Goal: Entertainment & Leisure: Browse casually

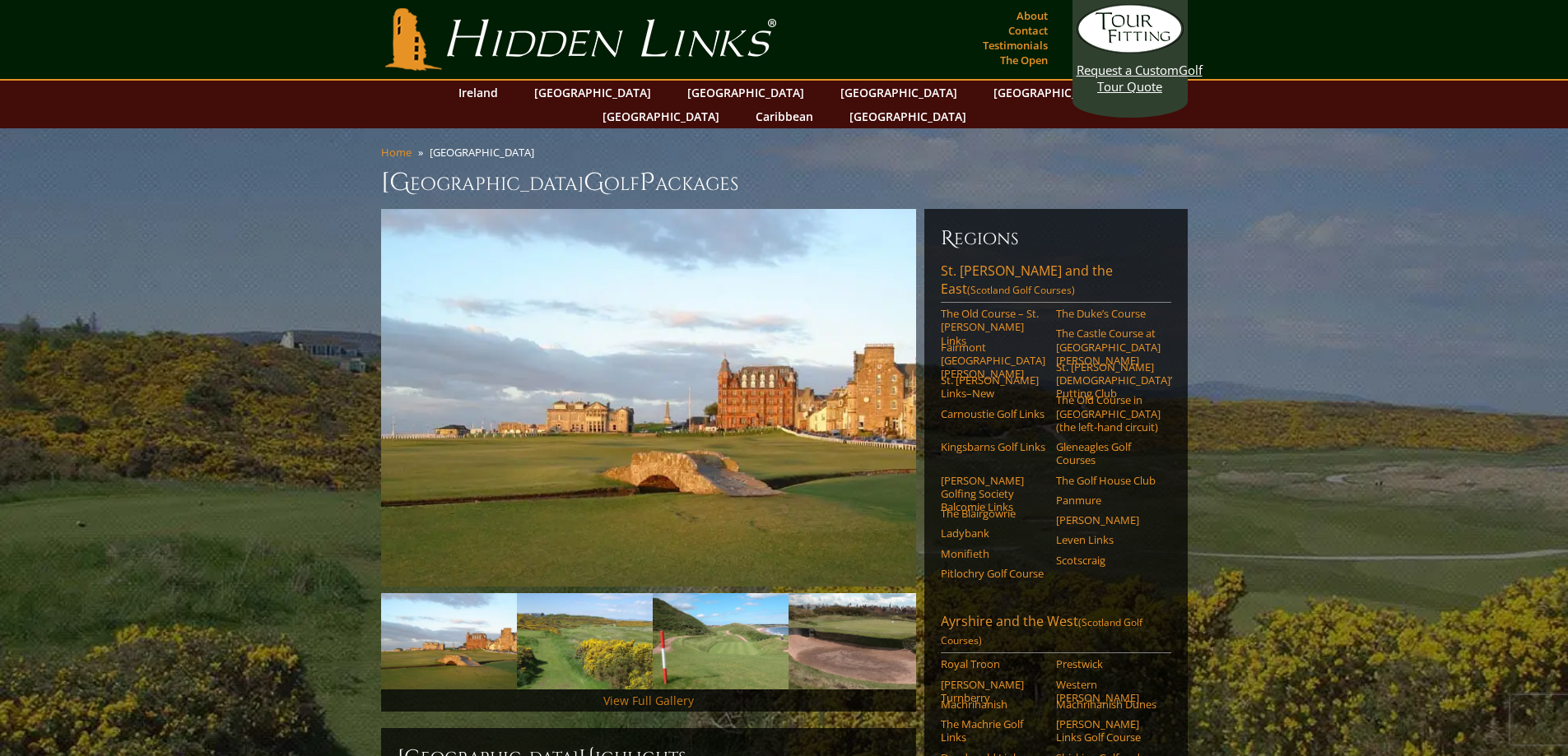
click at [679, 693] on link "View Full Gallery" at bounding box center [648, 700] width 91 height 15
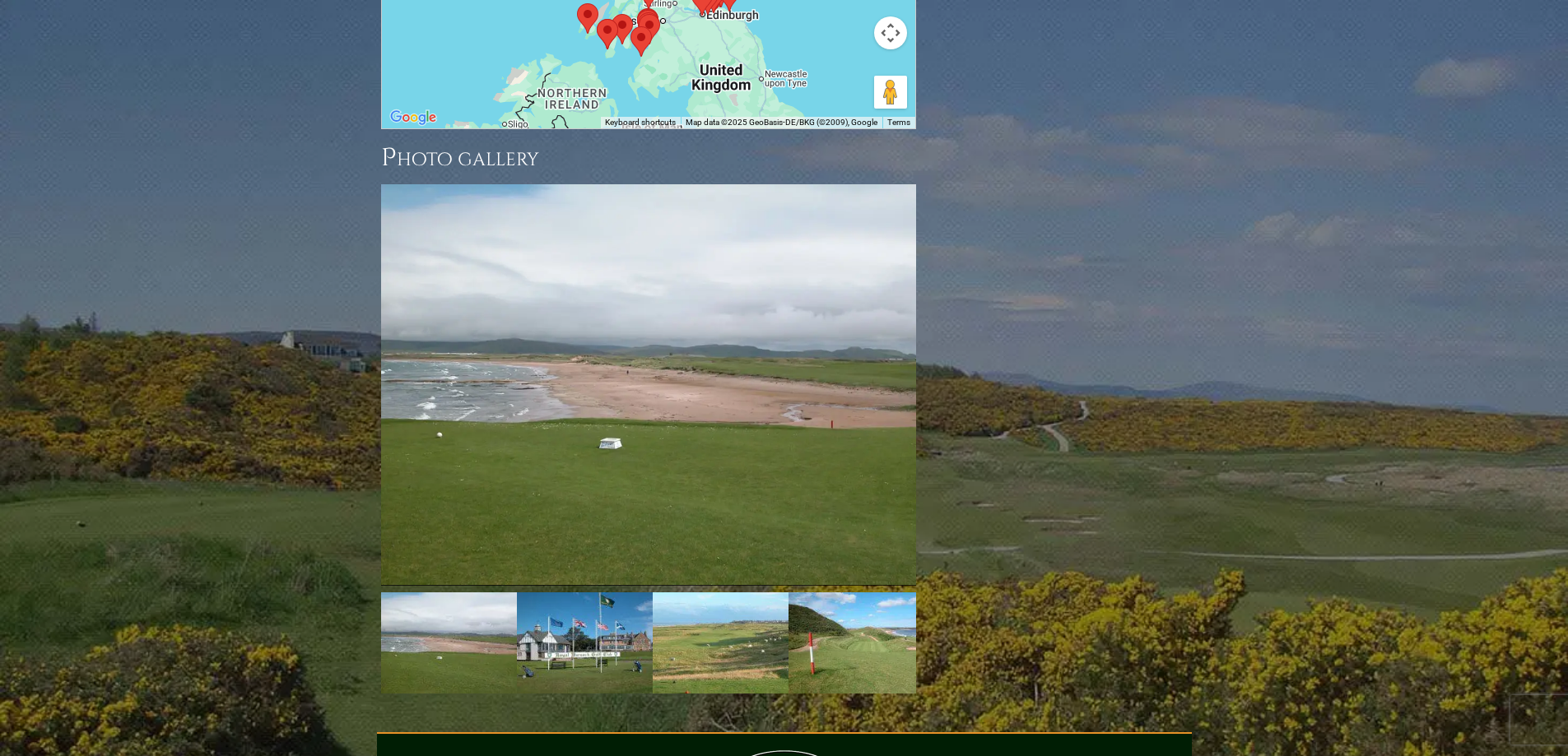
scroll to position [2317, 0]
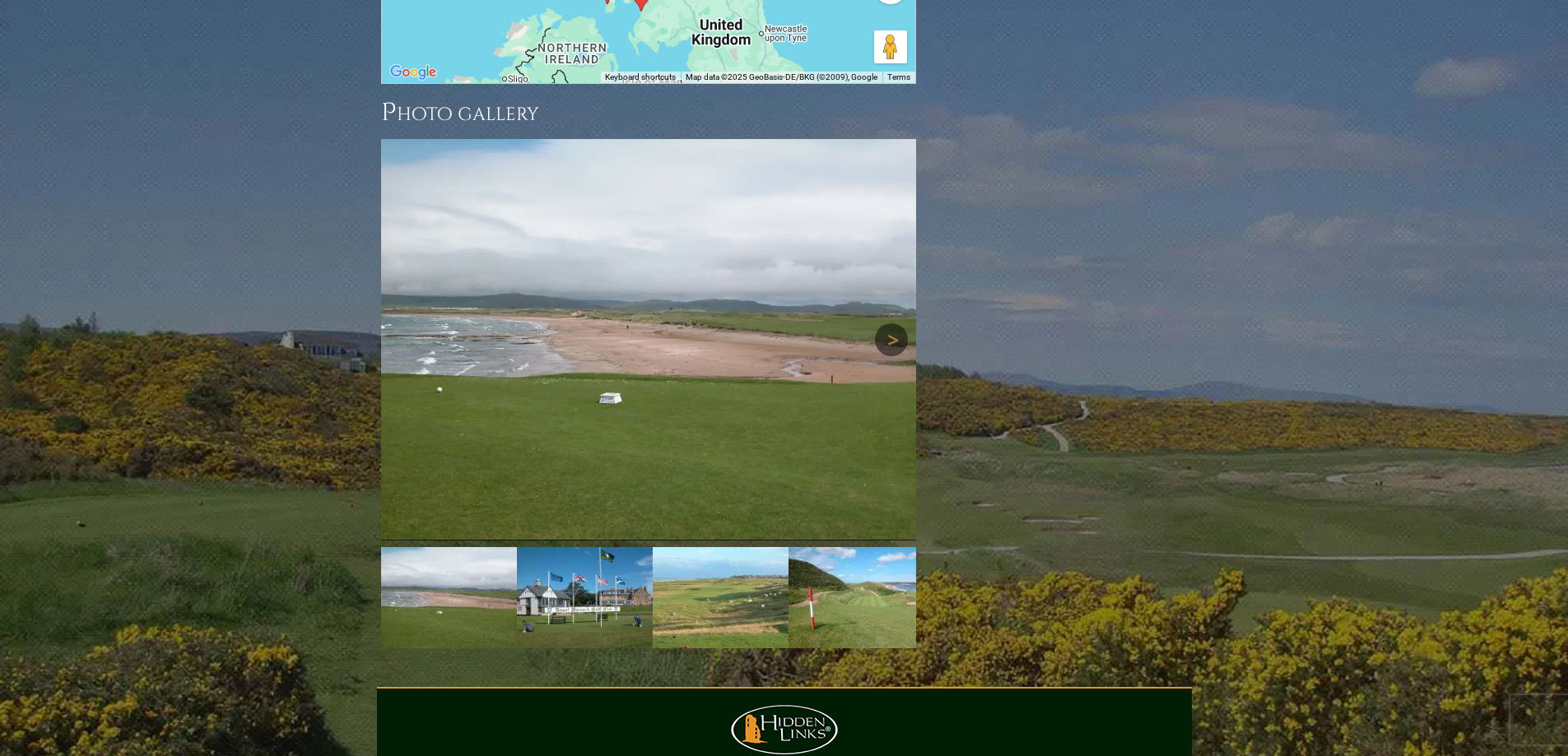
click at [889, 323] on link "Next" at bounding box center [891, 339] width 33 height 33
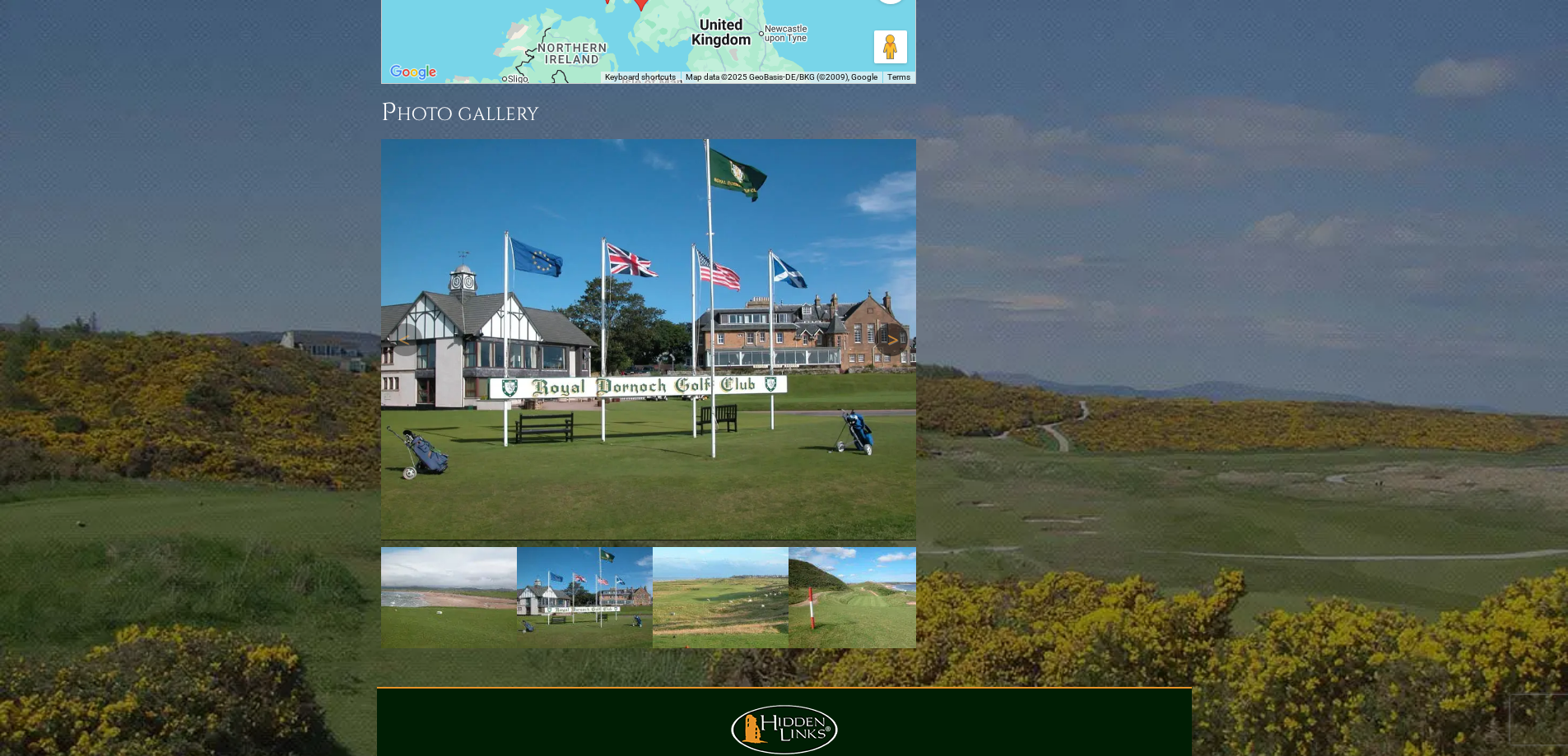
click at [889, 323] on link "Next" at bounding box center [891, 339] width 33 height 33
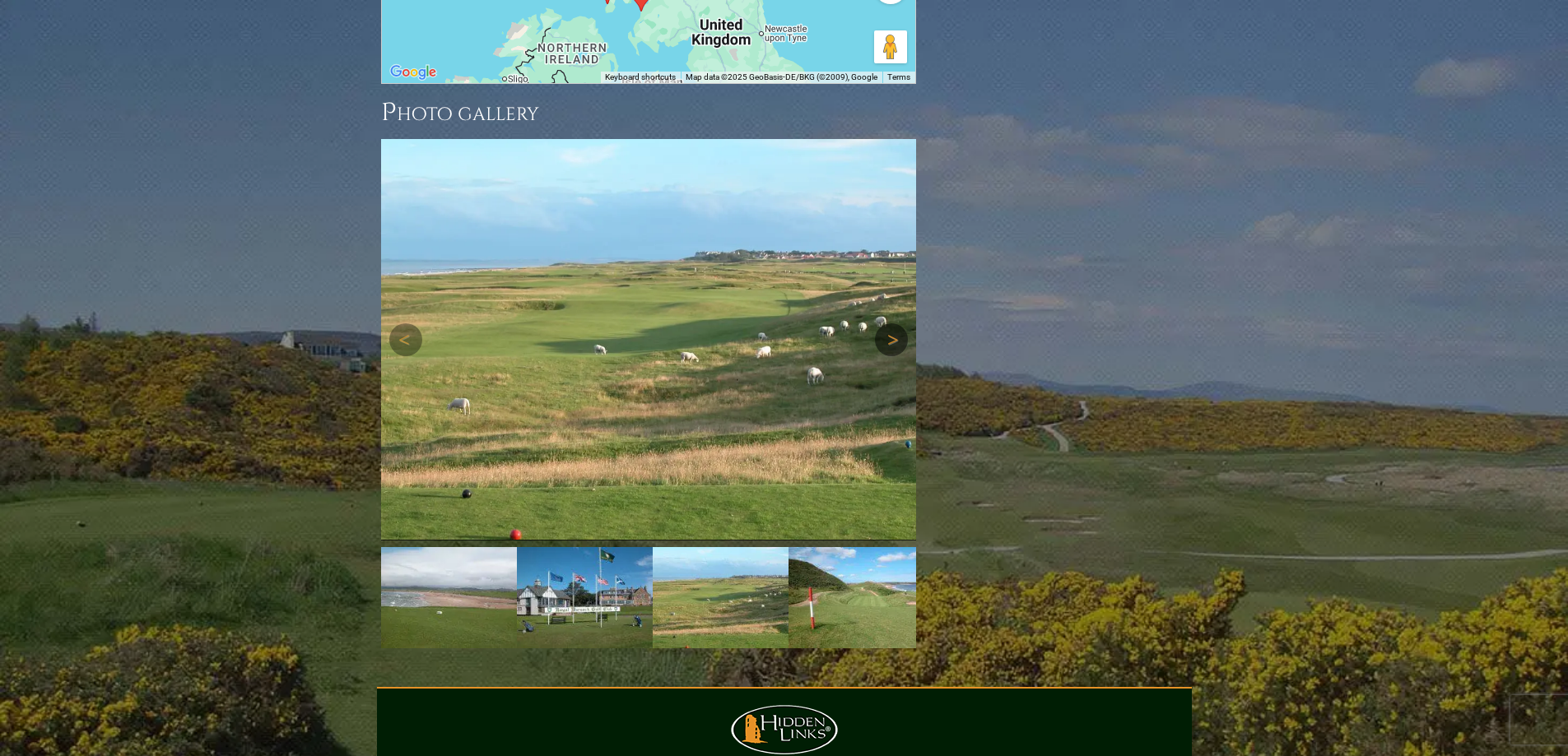
click at [889, 323] on link "Next" at bounding box center [891, 339] width 33 height 33
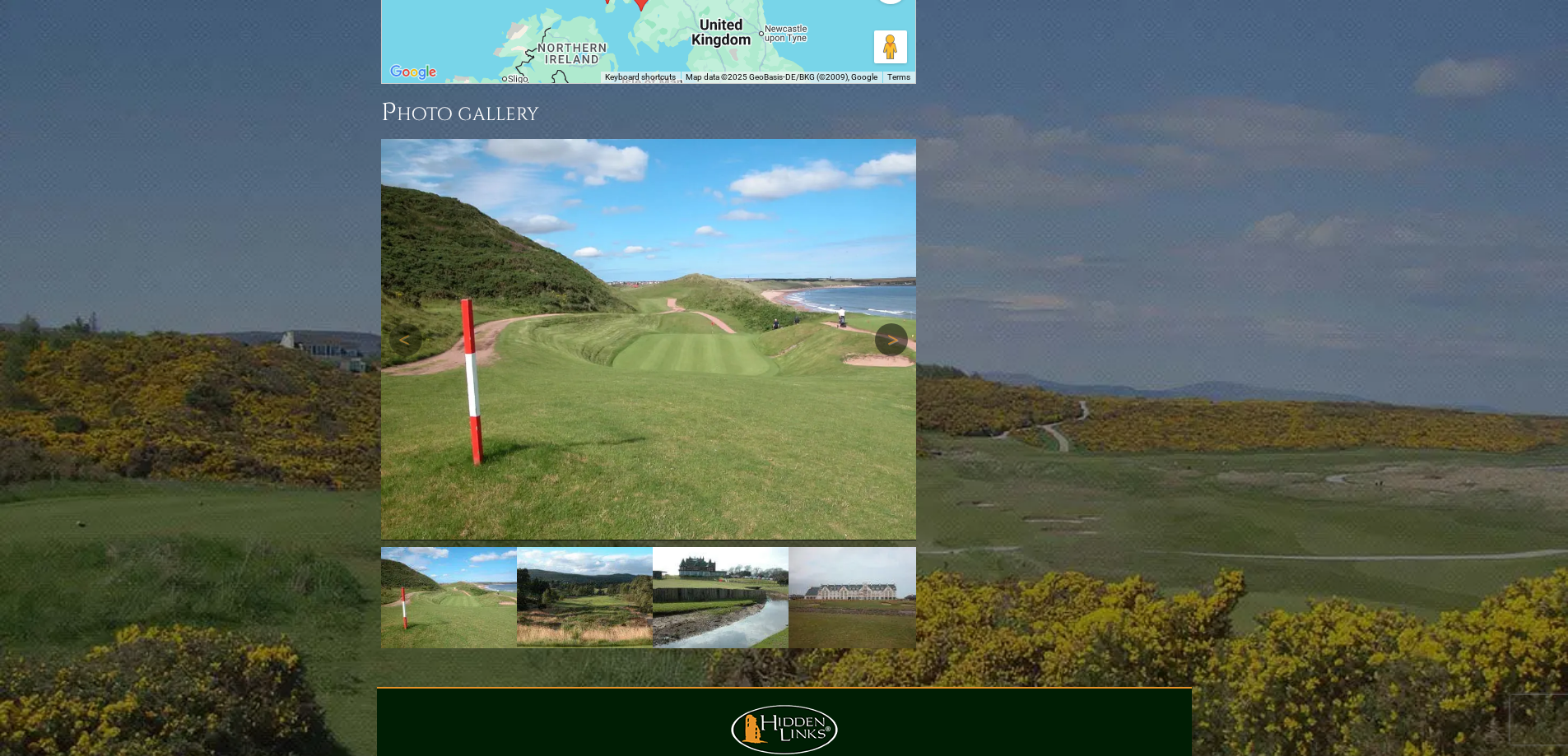
click at [889, 323] on link "Next" at bounding box center [891, 339] width 33 height 33
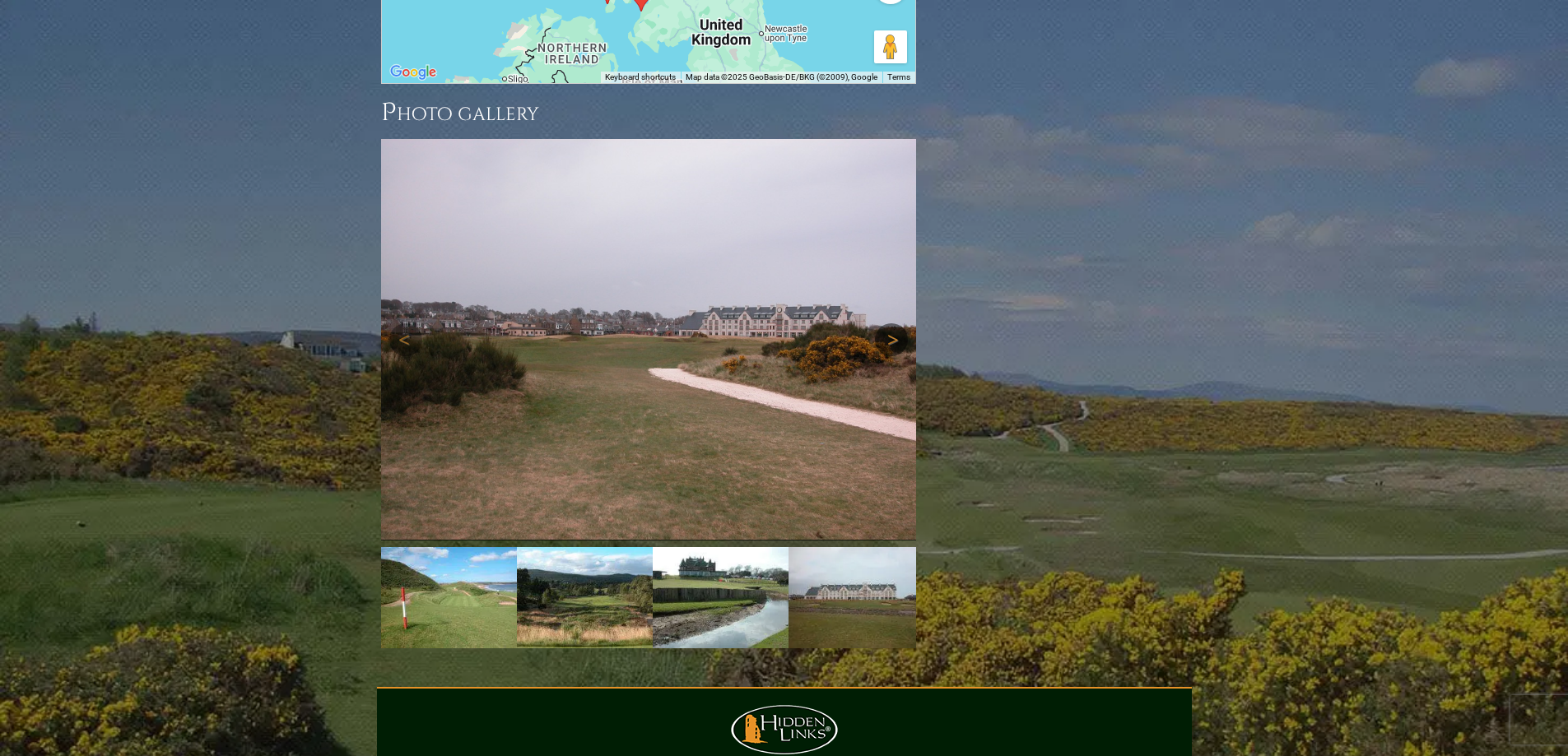
click at [889, 323] on link "Next" at bounding box center [891, 339] width 33 height 33
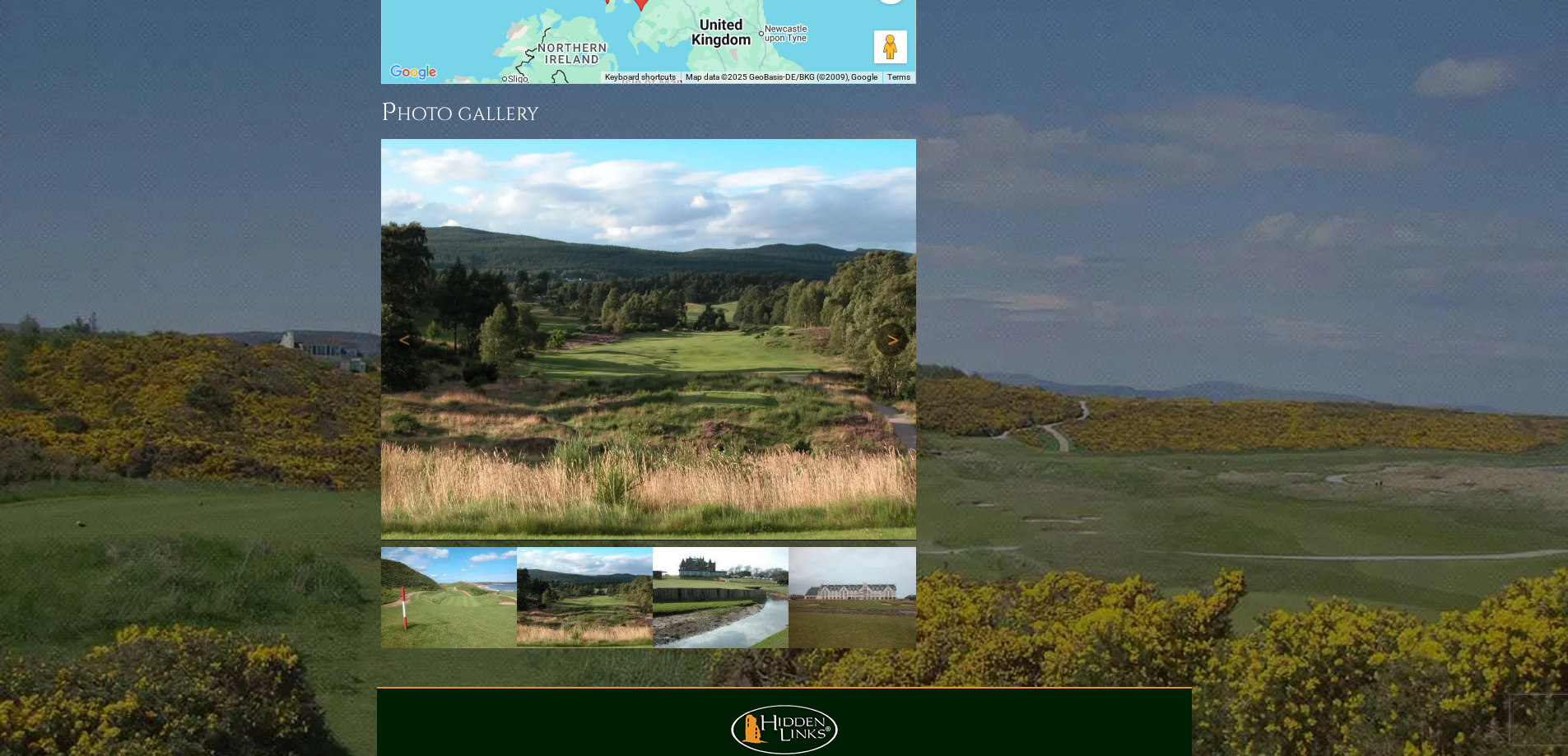
click at [889, 323] on link "Next" at bounding box center [891, 339] width 33 height 33
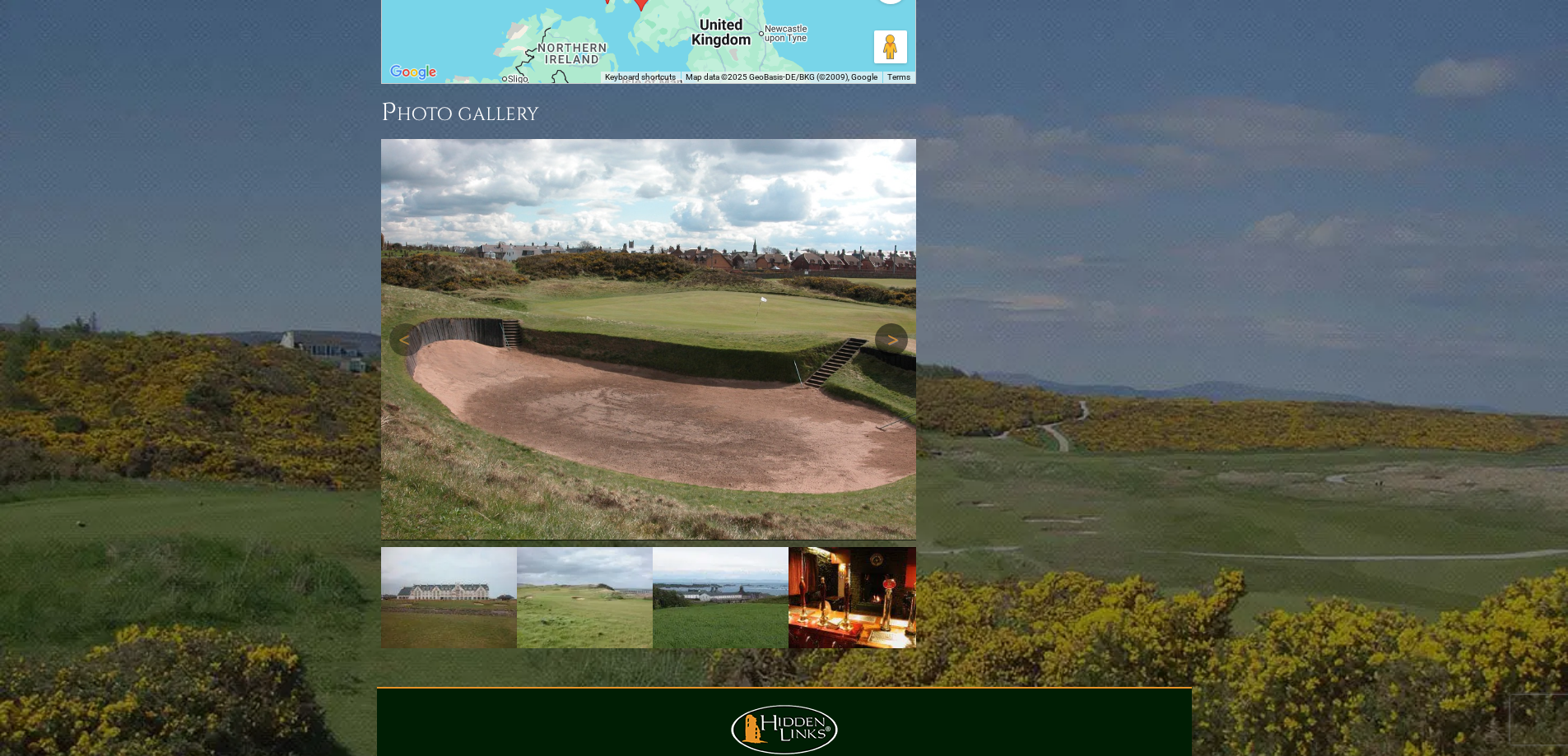
click at [889, 323] on link "Next" at bounding box center [891, 339] width 33 height 33
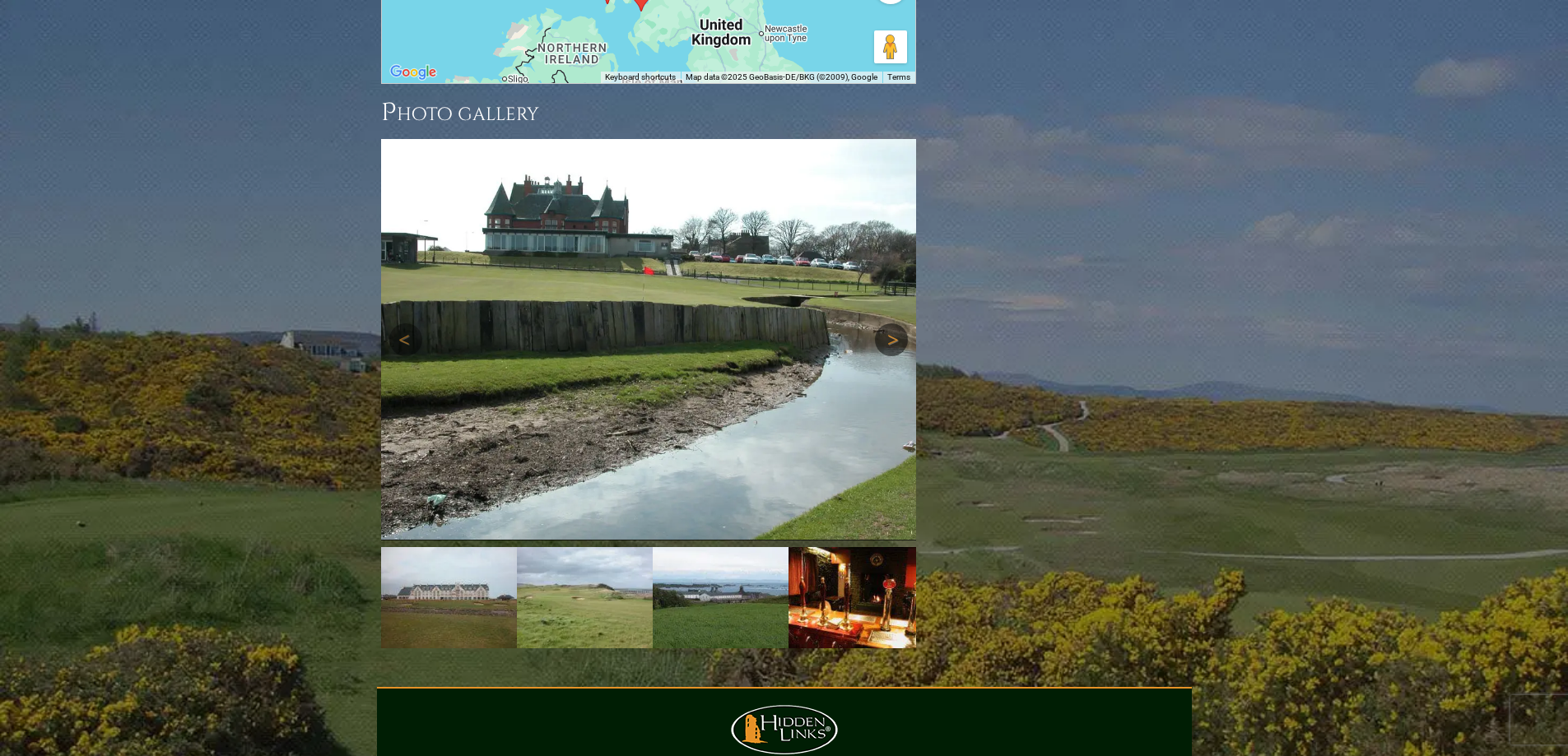
click at [889, 323] on link "Next" at bounding box center [891, 339] width 33 height 33
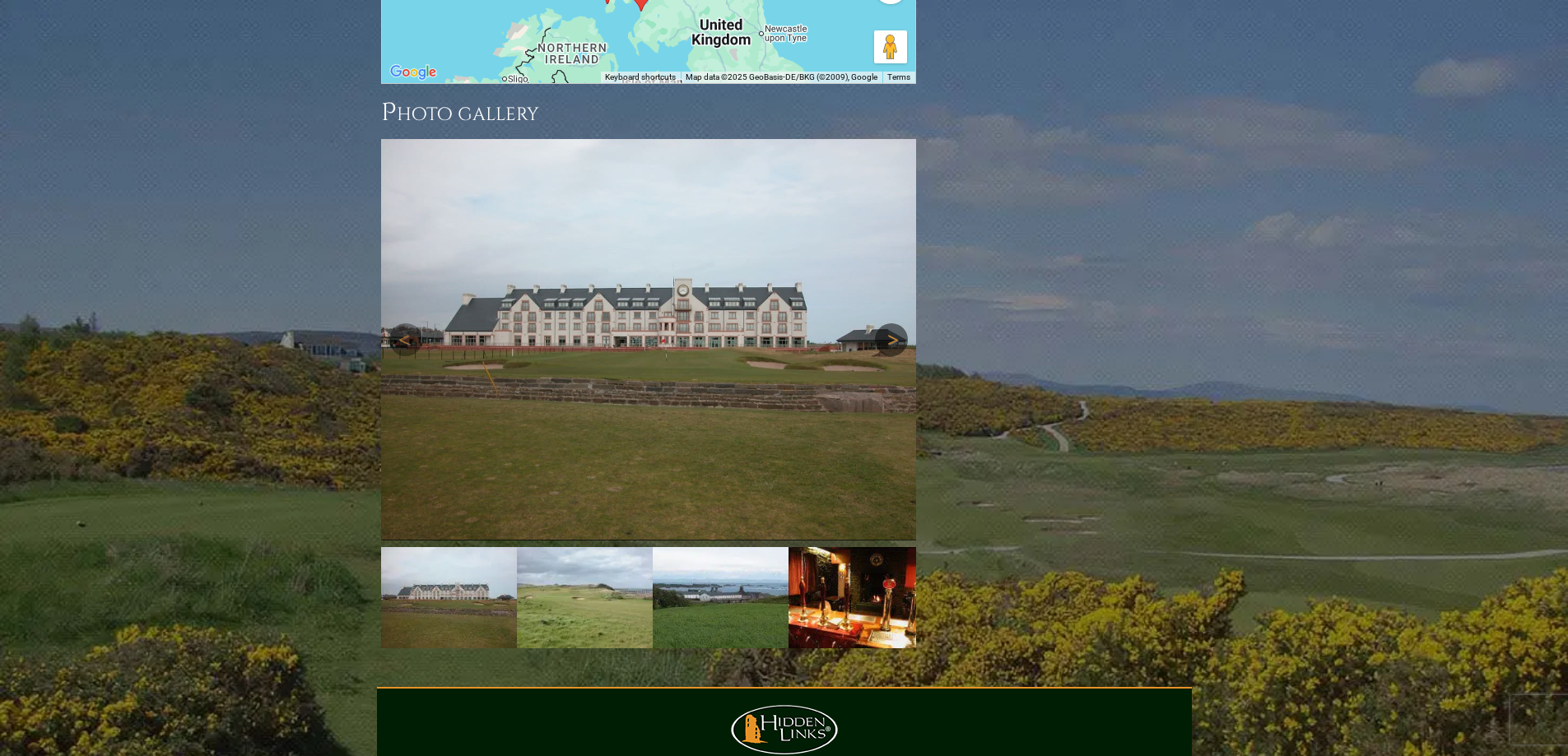
click at [889, 323] on link "Next" at bounding box center [891, 339] width 33 height 33
